Goal: Information Seeking & Learning: Learn about a topic

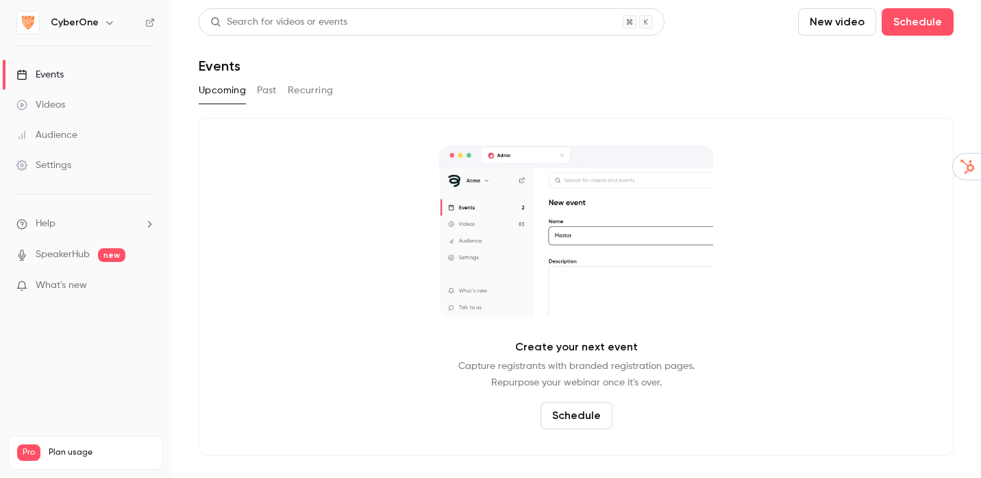
click at [91, 19] on h6 "CyberOne" at bounding box center [75, 23] width 48 height 14
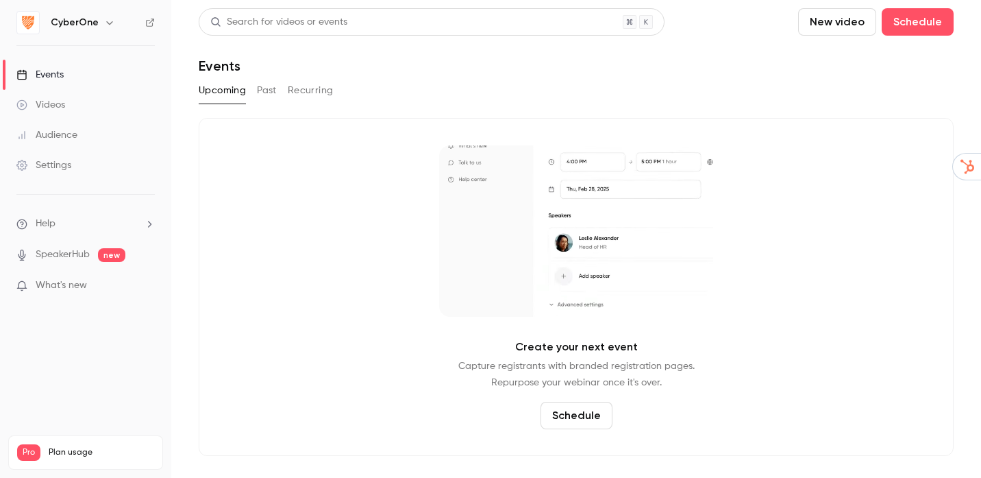
click at [104, 23] on icon "button" at bounding box center [109, 22] width 11 height 11
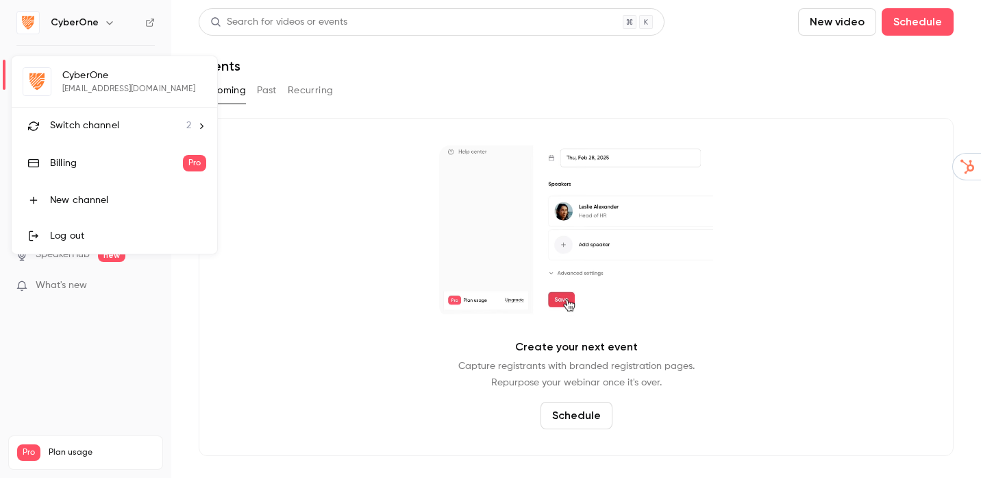
click at [204, 121] on icon at bounding box center [202, 126] width 10 height 10
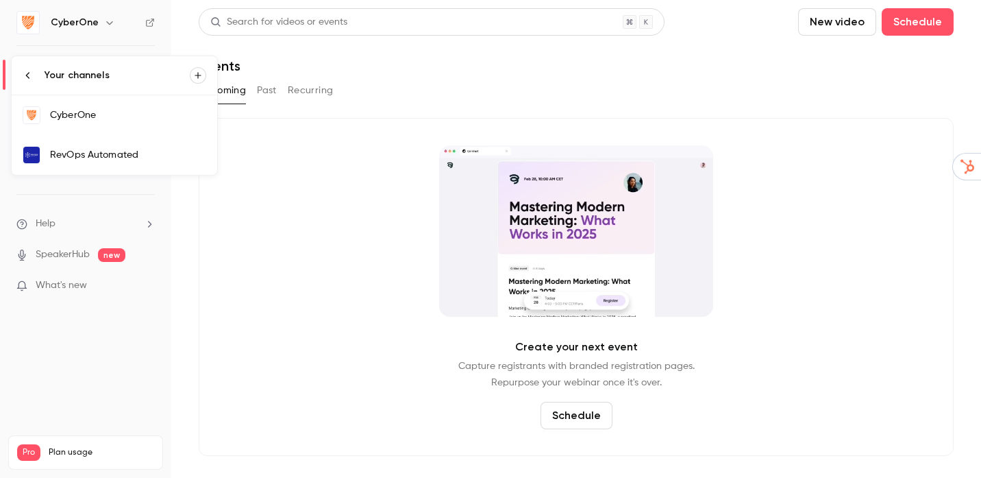
click at [154, 155] on div "RevOps Automated" at bounding box center [128, 155] width 156 height 14
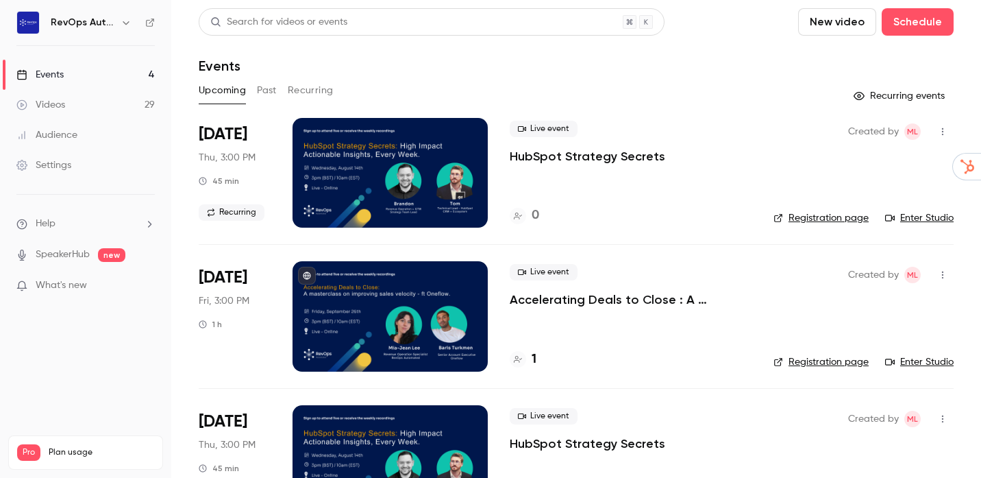
click at [578, 297] on p "Accelerating Deals to Close : A masterclass on improving sales velocity - ft On…" at bounding box center [631, 299] width 242 height 16
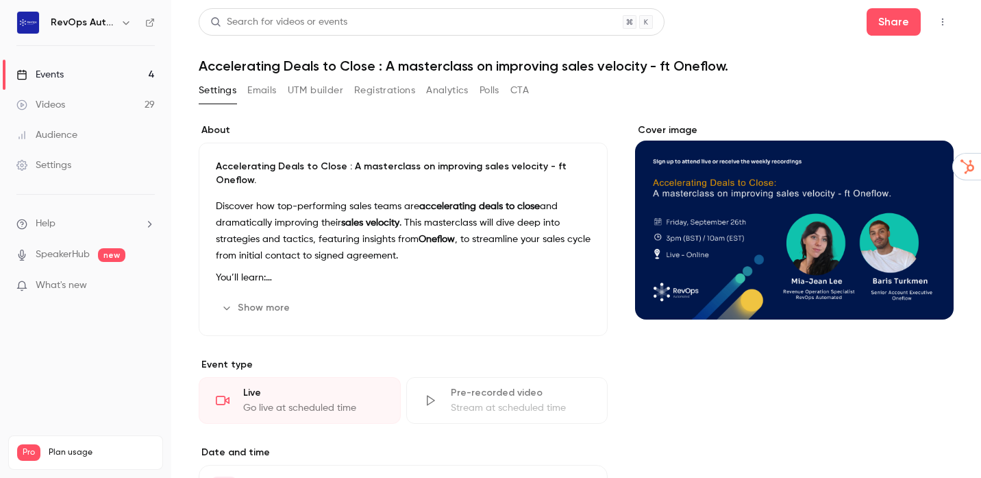
click at [262, 306] on button "Show more" at bounding box center [257, 308] width 82 height 22
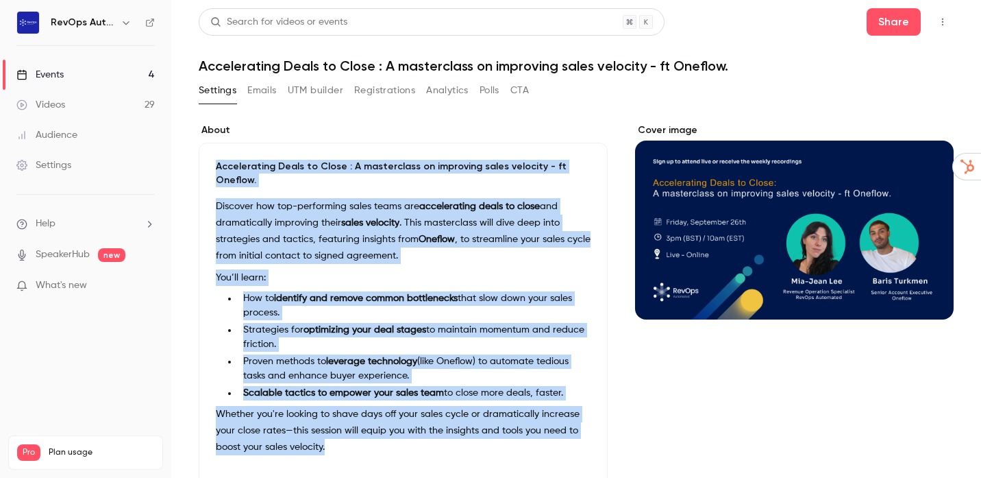
drag, startPoint x: 215, startPoint y: 164, endPoint x: 362, endPoint y: 459, distance: 329.4
click at [362, 459] on div "Accelerating Deals to Close : A masterclass on improving sales velocity - ft On…" at bounding box center [403, 327] width 409 height 368
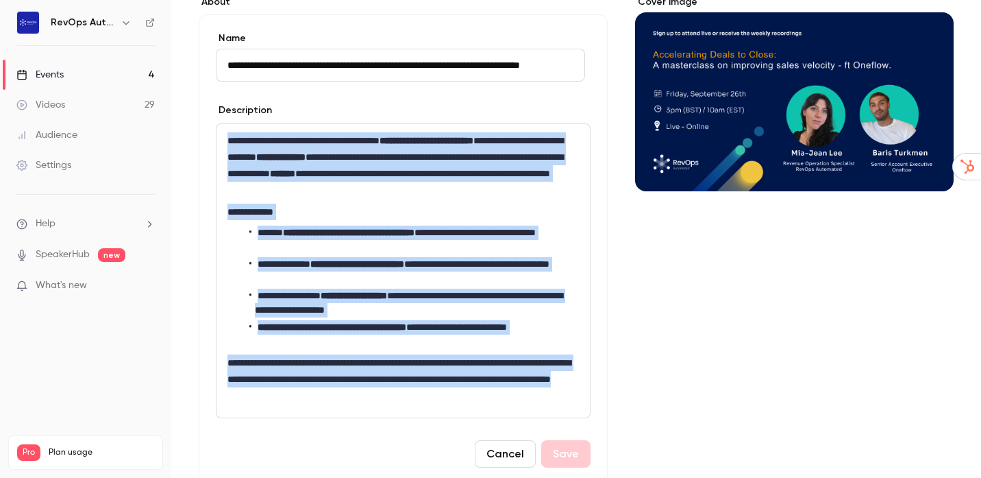
scroll to position [143, 0]
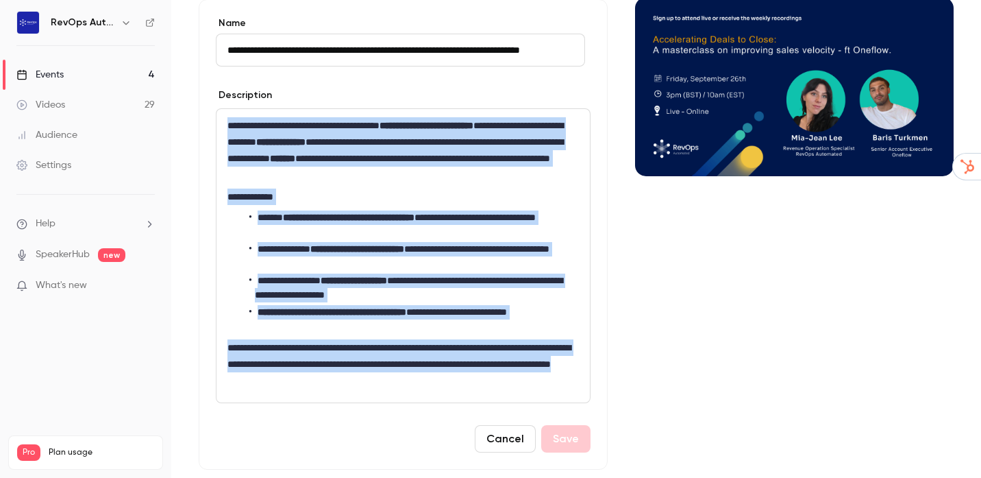
drag, startPoint x: 225, startPoint y: 269, endPoint x: 430, endPoint y: 385, distance: 236.3
click at [430, 385] on div "**********" at bounding box center [403, 255] width 373 height 293
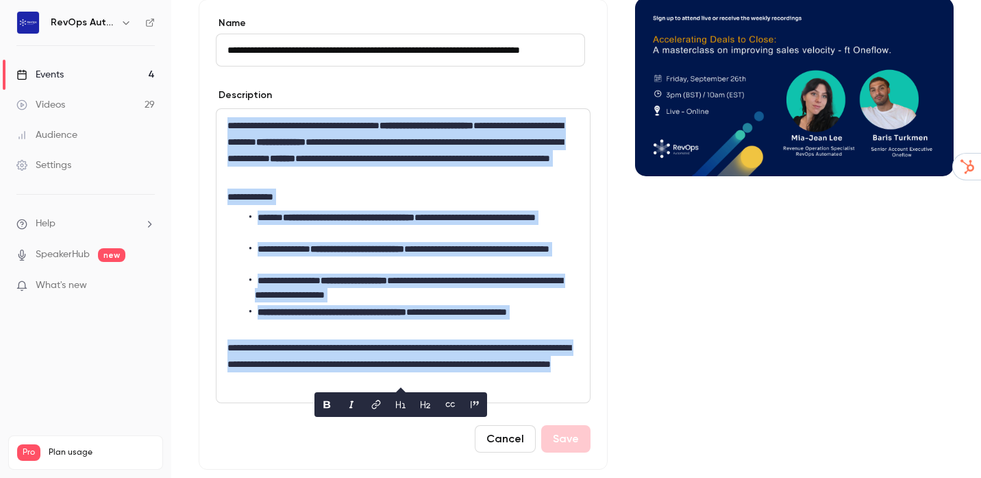
copy div "**********"
